Goal: Communication & Community: Ask a question

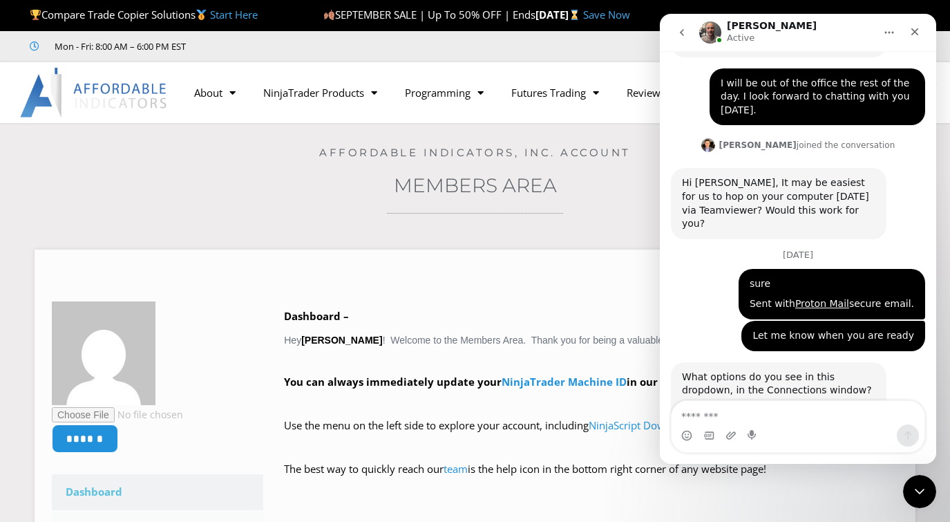
scroll to position [2638, 0]
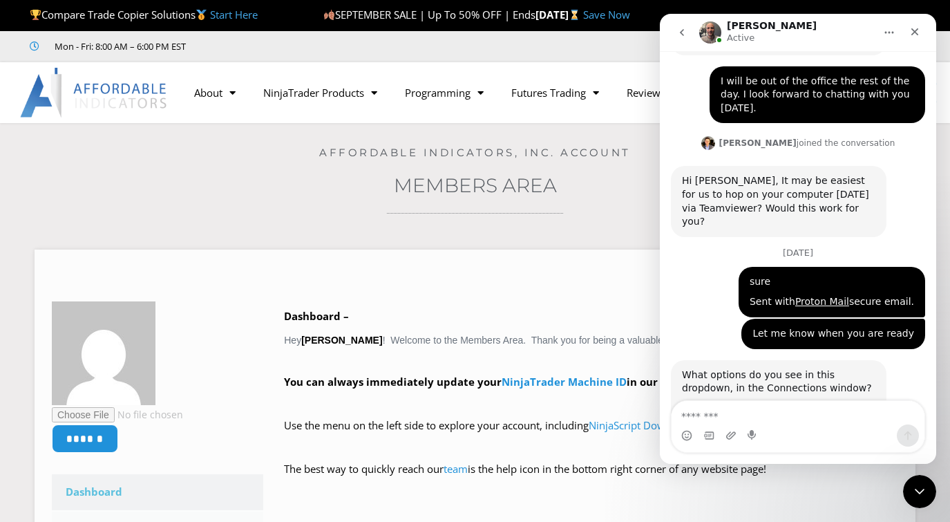
click at [762, 409] on img "Joel says…" at bounding box center [751, 501] width 138 height 185
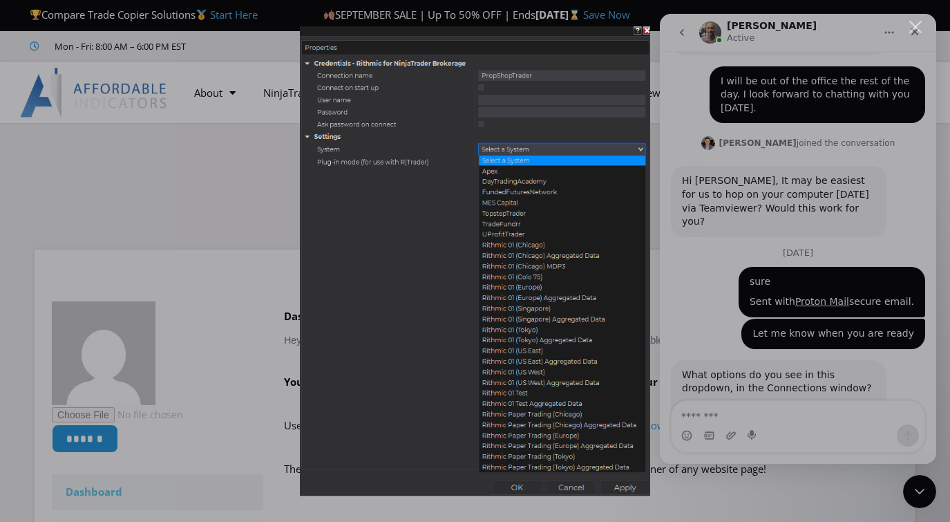
scroll to position [2692, 0]
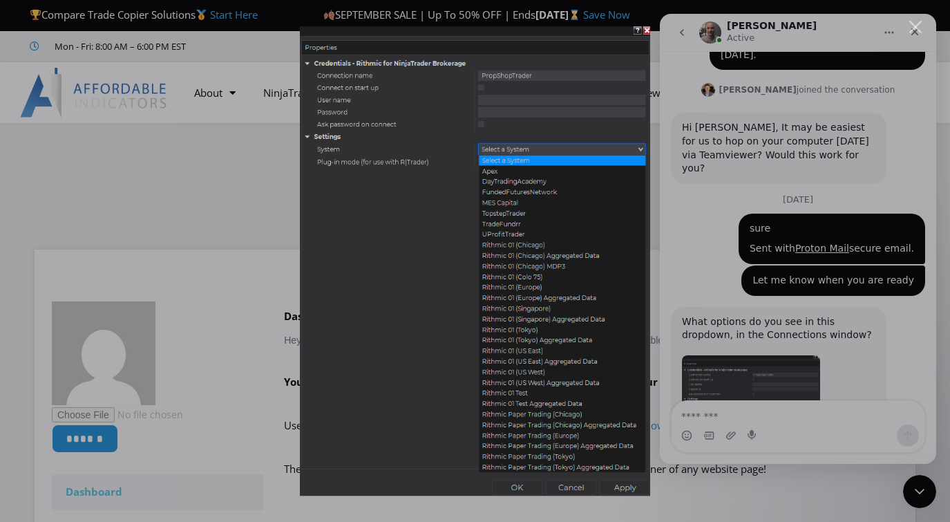
click at [189, 226] on div "Intercom messenger" at bounding box center [475, 261] width 950 height 522
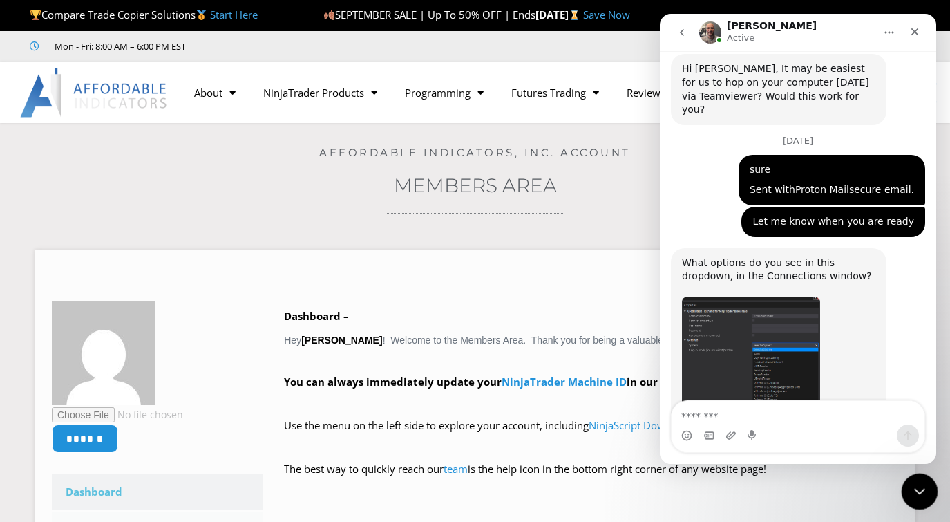
scroll to position [2769, 0]
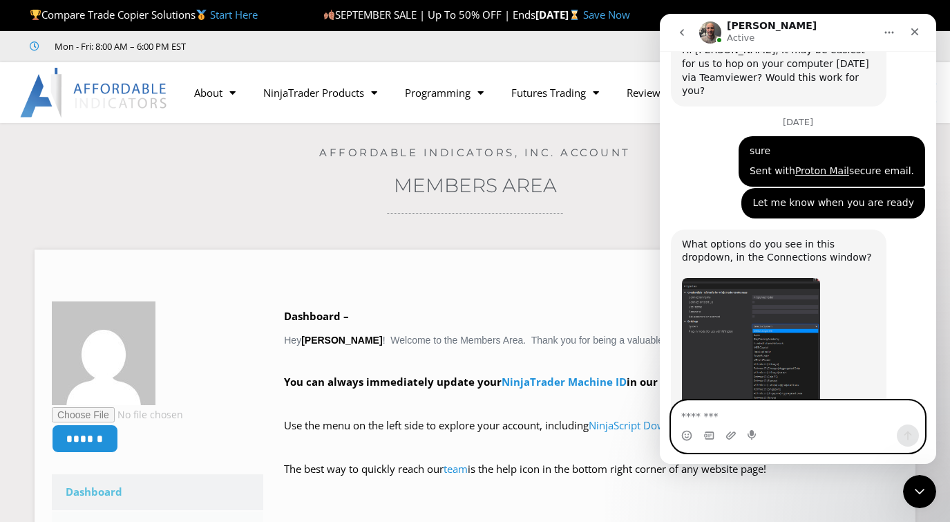
click at [749, 412] on textarea "Message…" at bounding box center [798, 413] width 253 height 24
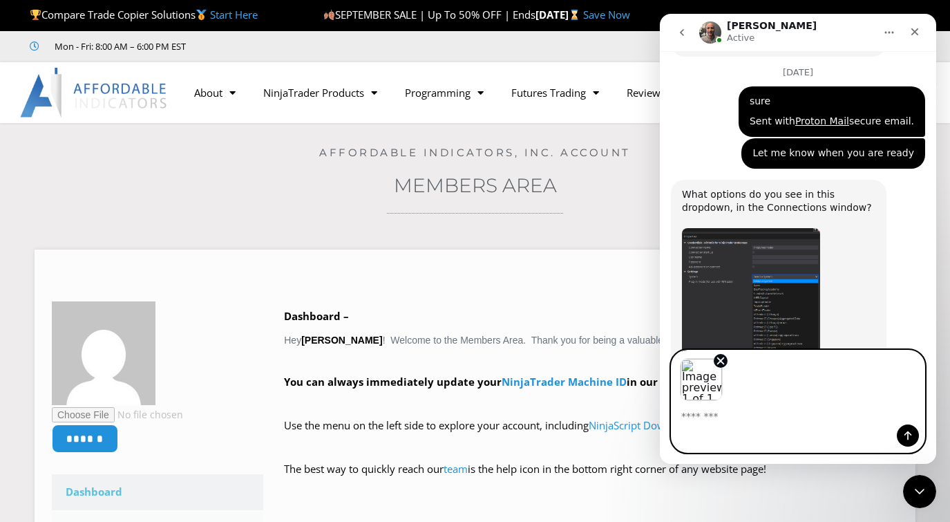
scroll to position [2819, 0]
click at [909, 437] on icon "Send a message…" at bounding box center [908, 435] width 11 height 11
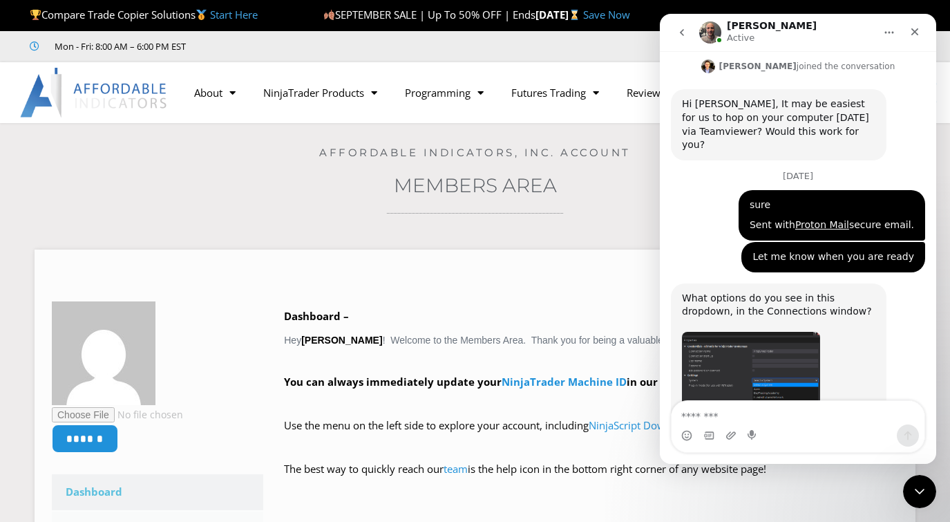
scroll to position [2707, 0]
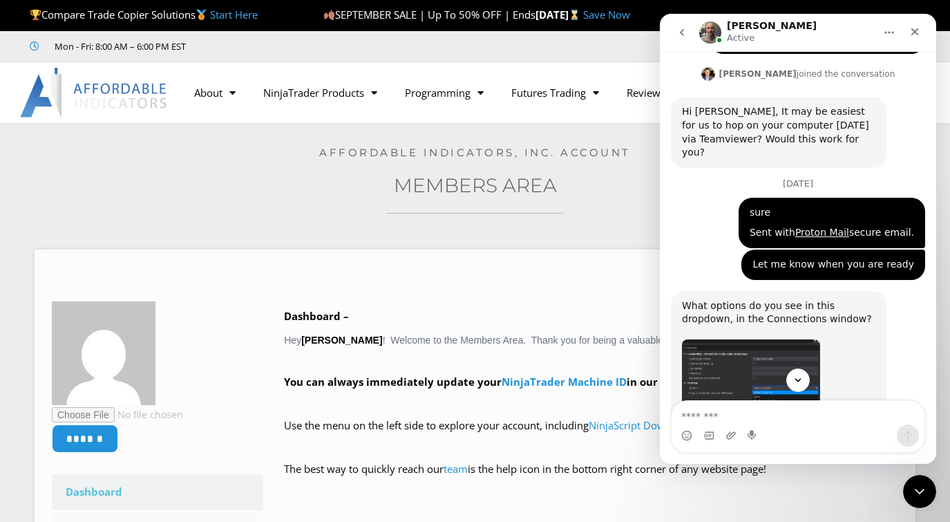
click at [754, 339] on img "Joel says…" at bounding box center [751, 431] width 138 height 185
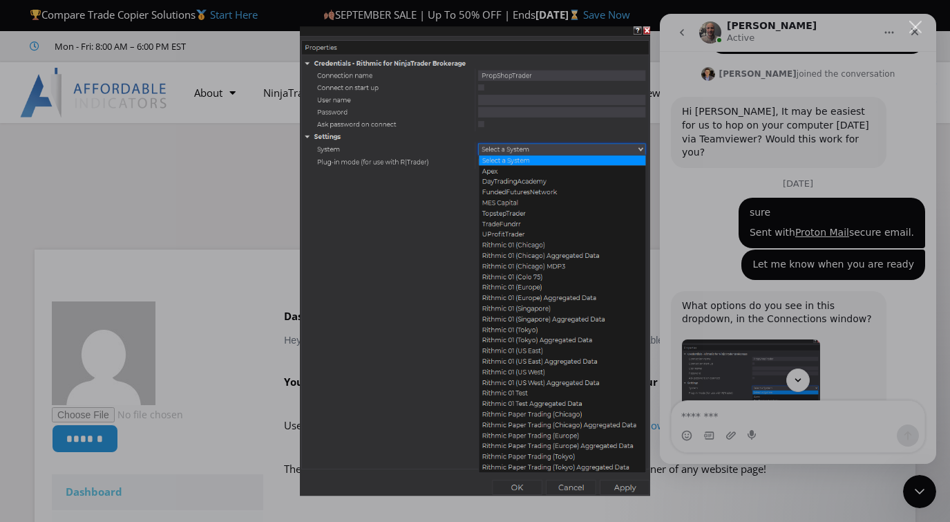
scroll to position [0, 0]
click at [908, 82] on div "Intercom messenger" at bounding box center [475, 261] width 950 height 522
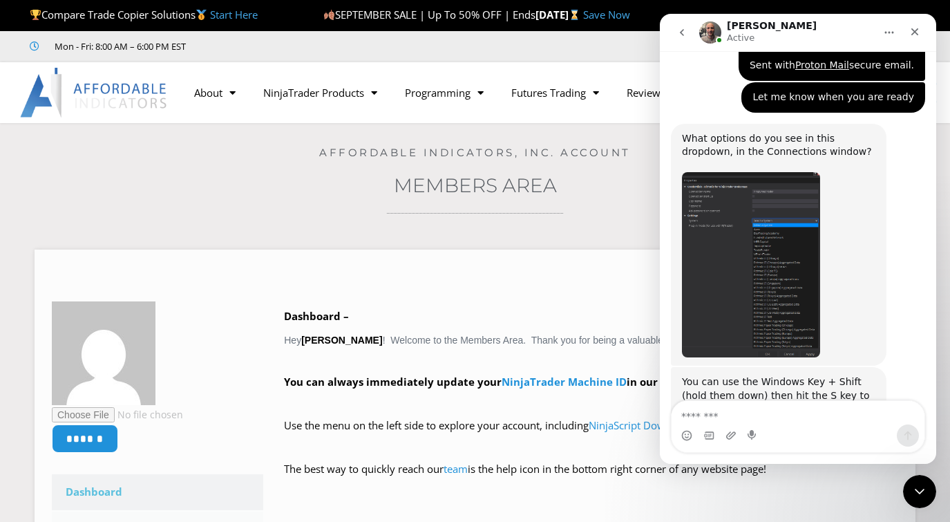
scroll to position [2915, 0]
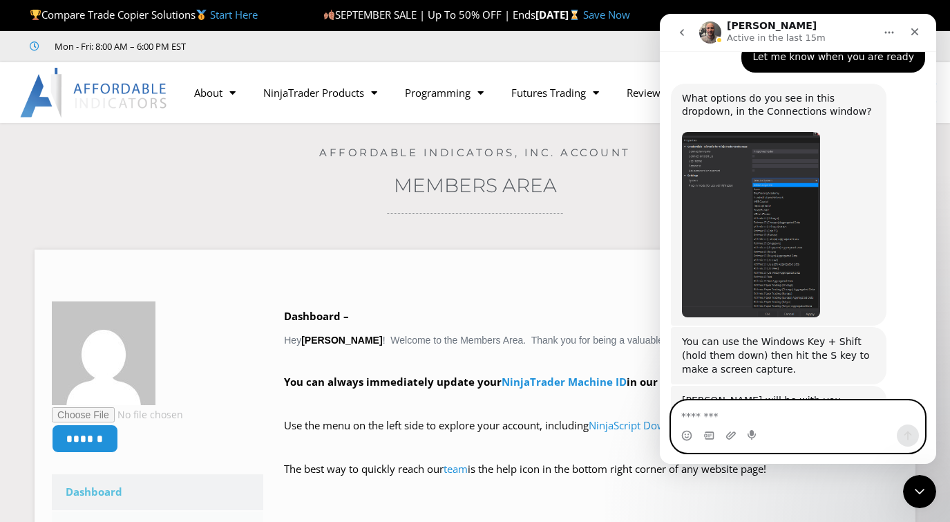
click at [761, 415] on textarea "Message…" at bounding box center [798, 413] width 253 height 24
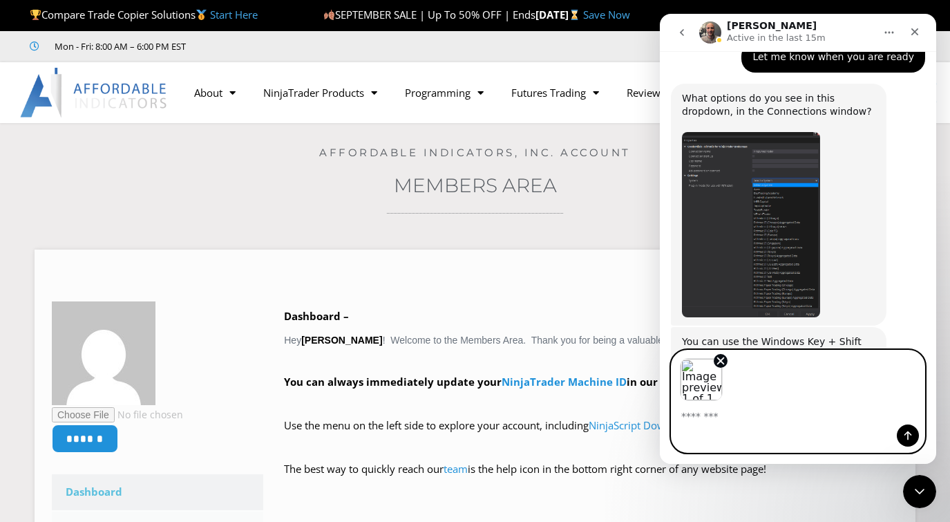
scroll to position [2965, 0]
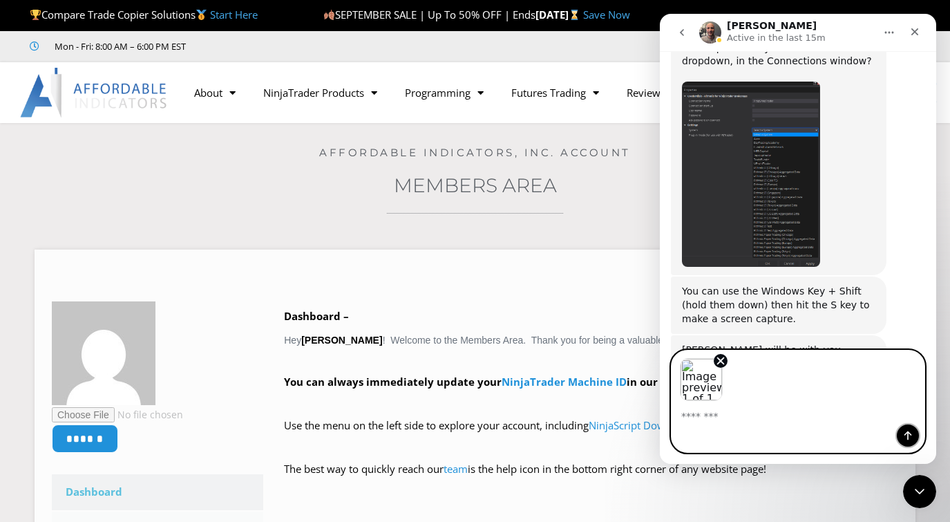
click at [910, 436] on icon "Send a message…" at bounding box center [908, 435] width 11 height 11
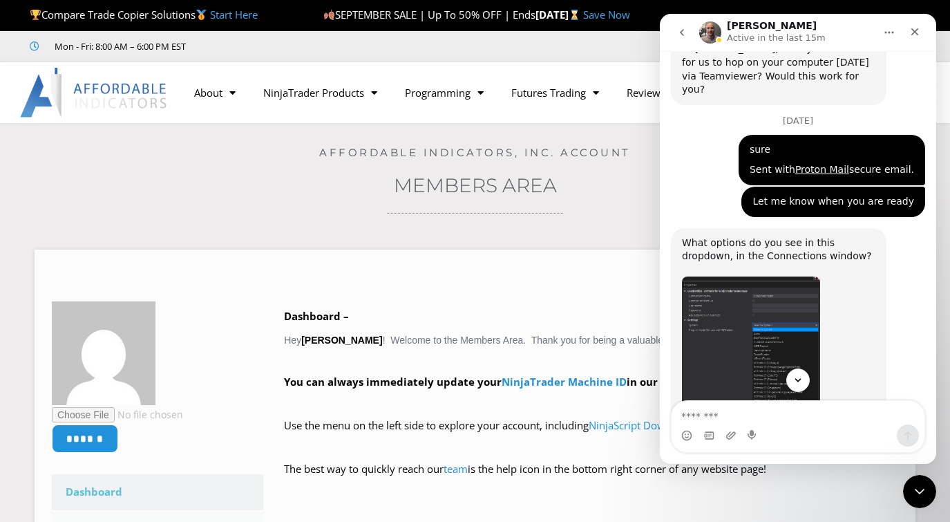
scroll to position [2665, 0]
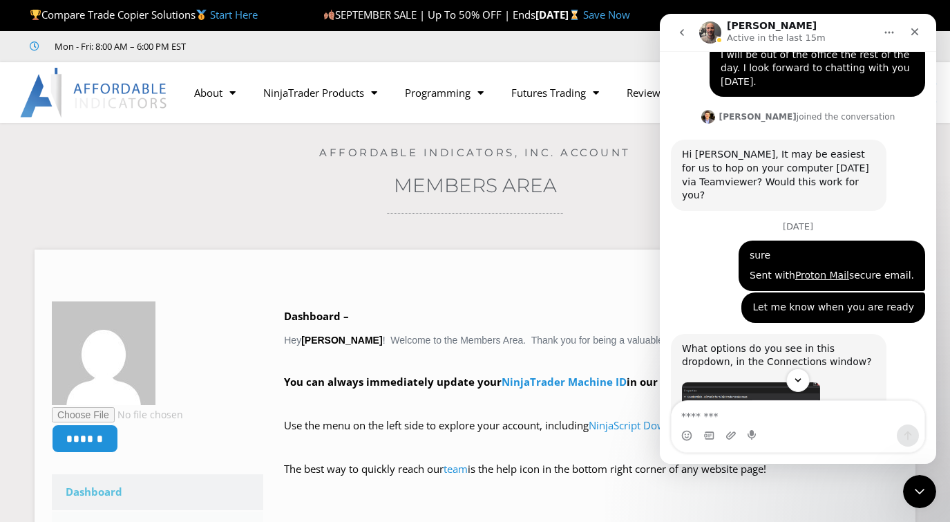
click at [748, 382] on img "Joel says…" at bounding box center [751, 474] width 138 height 185
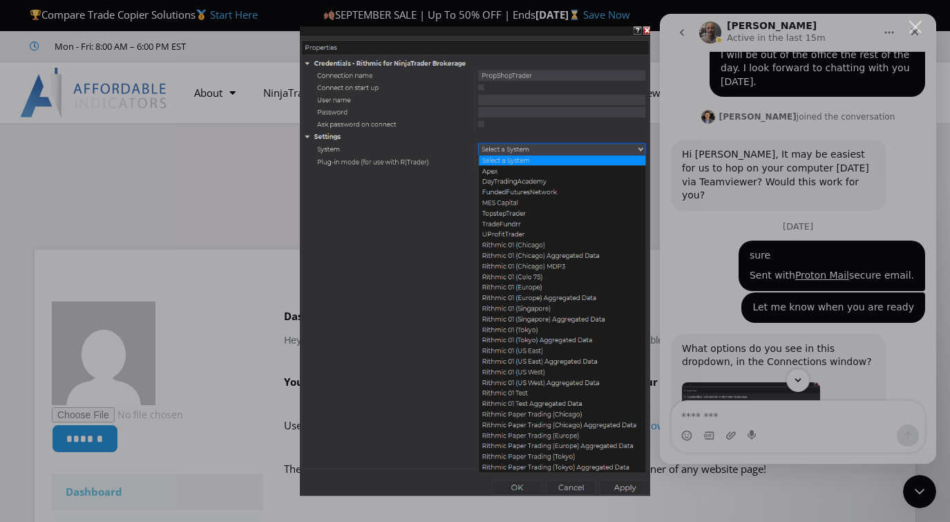
click at [903, 241] on div "Intercom messenger" at bounding box center [475, 261] width 950 height 522
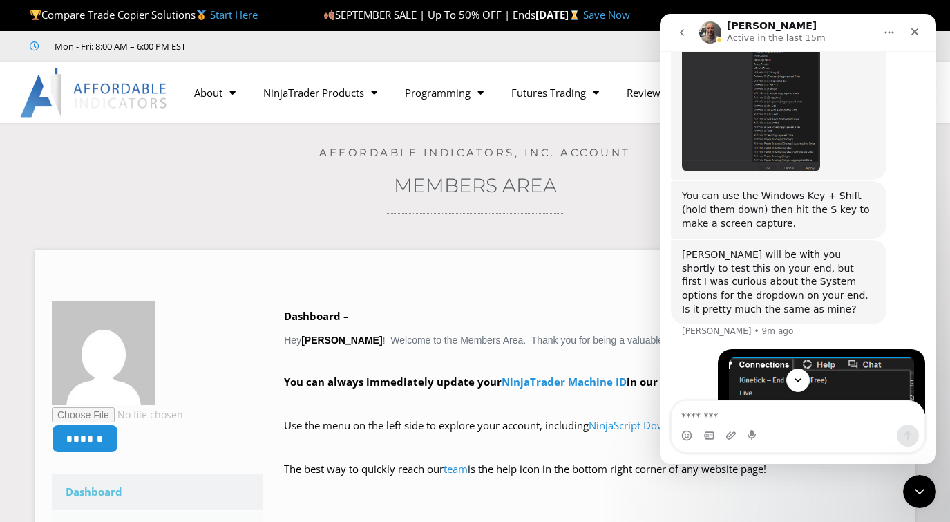
scroll to position [3079, 0]
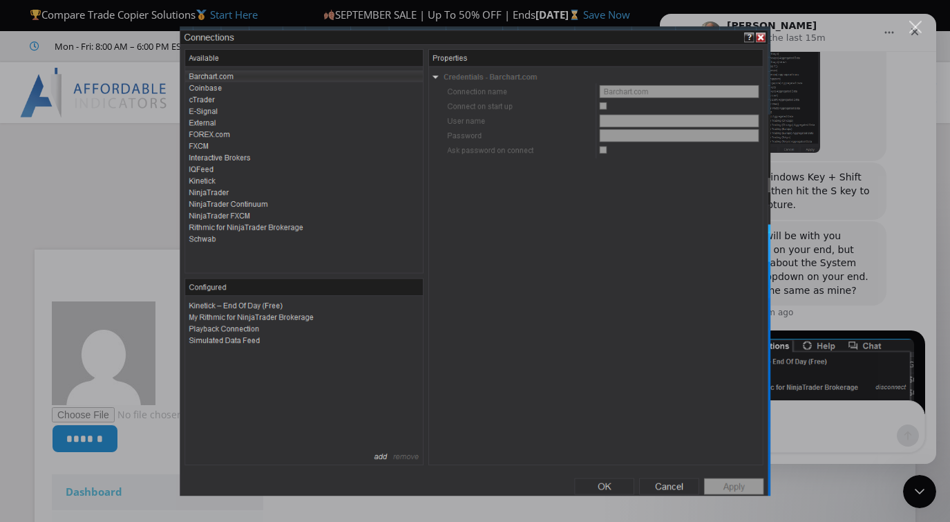
click at [833, 64] on div "Intercom messenger" at bounding box center [475, 261] width 950 height 522
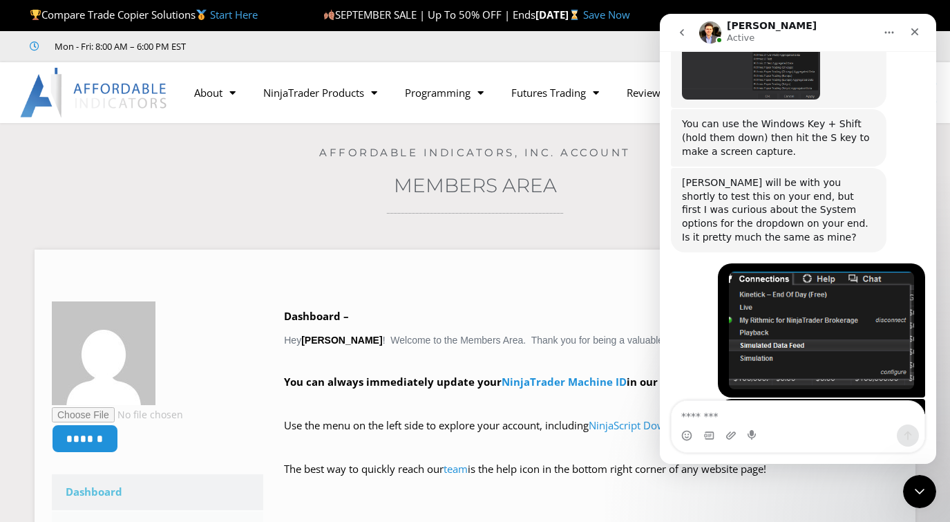
scroll to position [3162, 0]
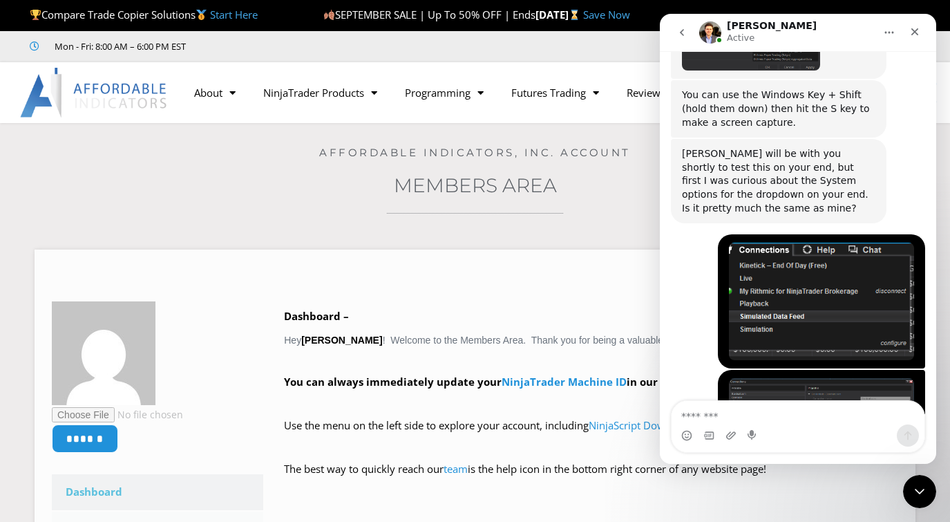
click at [758, 414] on textarea "Message…" at bounding box center [798, 413] width 253 height 24
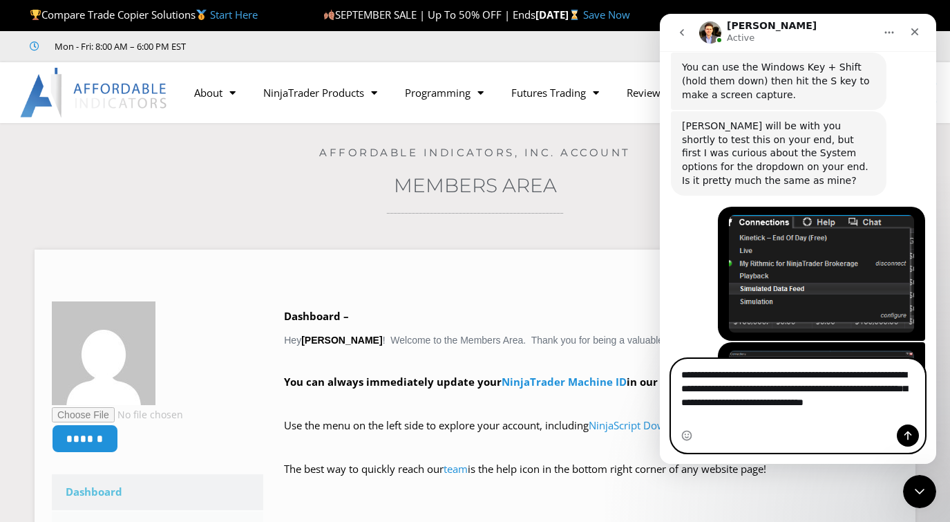
scroll to position [3203, 0]
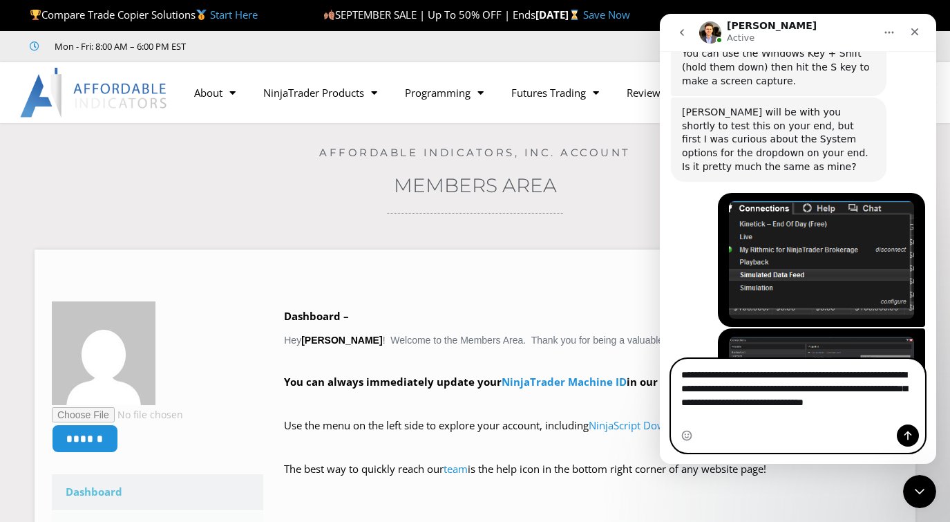
type textarea "**********"
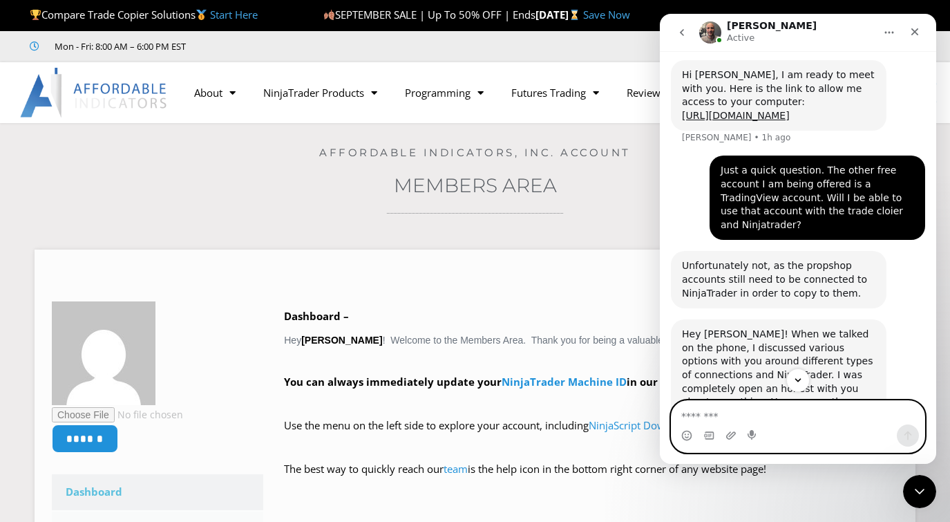
scroll to position [3678, 0]
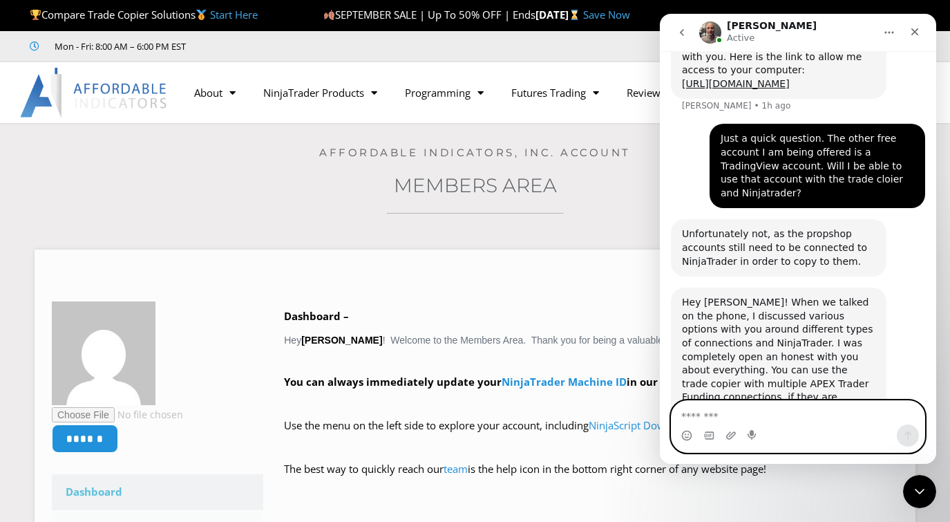
click at [769, 419] on textarea "Message…" at bounding box center [798, 413] width 253 height 24
type textarea "*"
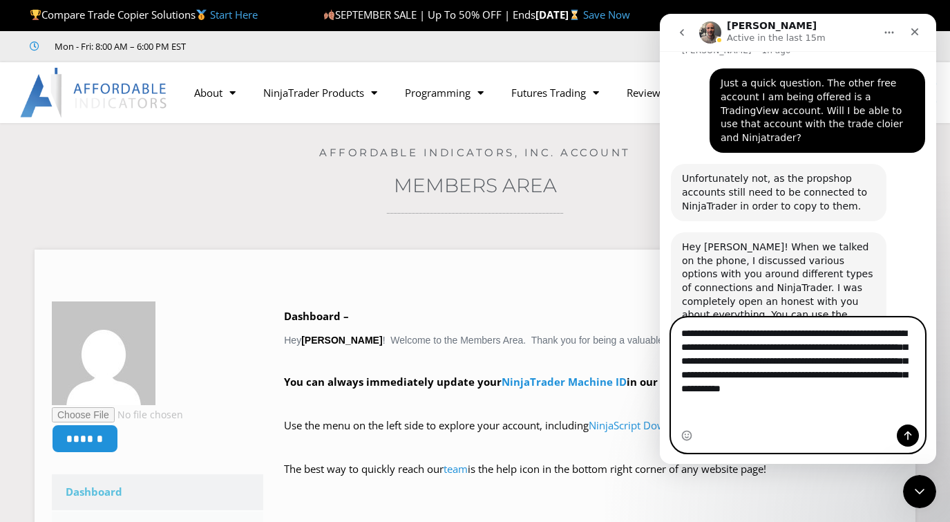
scroll to position [3747, 0]
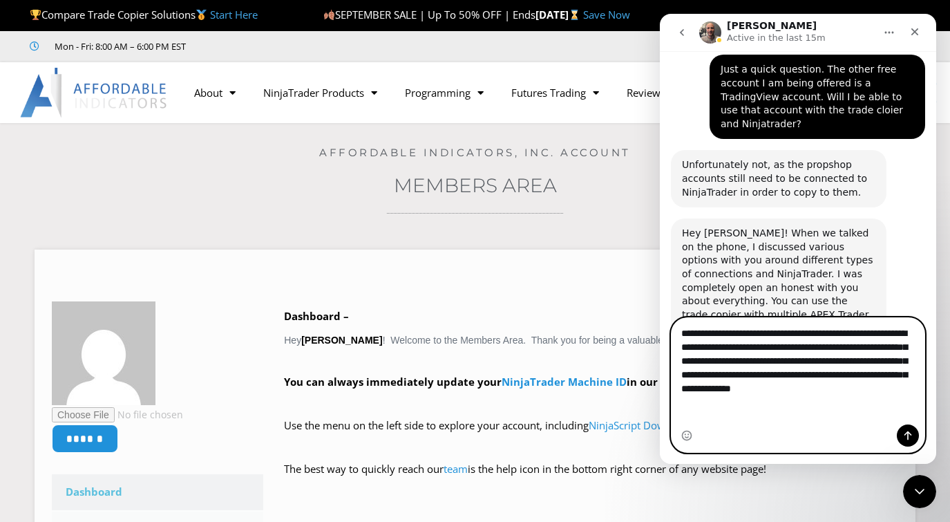
click at [908, 403] on textarea "**********" at bounding box center [798, 364] width 253 height 93
click at [766, 411] on textarea "**********" at bounding box center [798, 364] width 253 height 93
type textarea "**********"
click at [912, 435] on icon "Send a message…" at bounding box center [909, 435] width 8 height 9
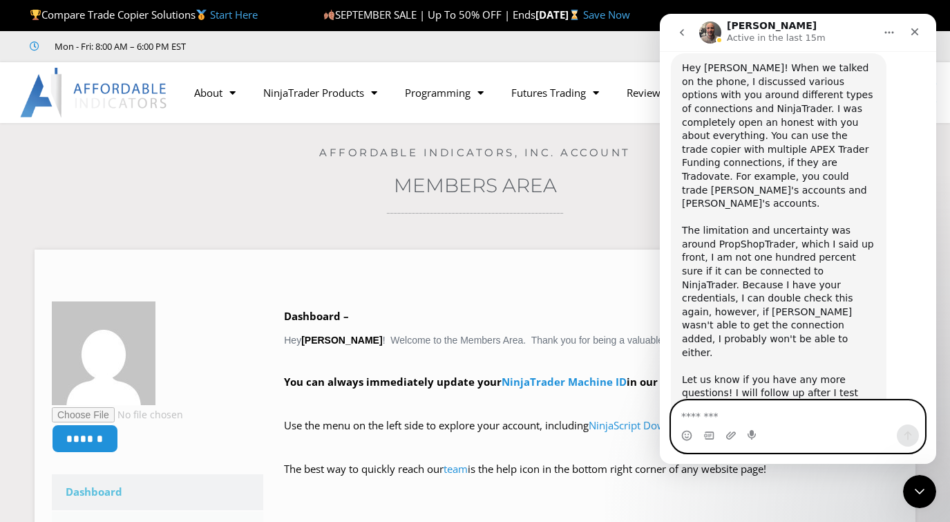
scroll to position [3914, 0]
